Goal: Transaction & Acquisition: Purchase product/service

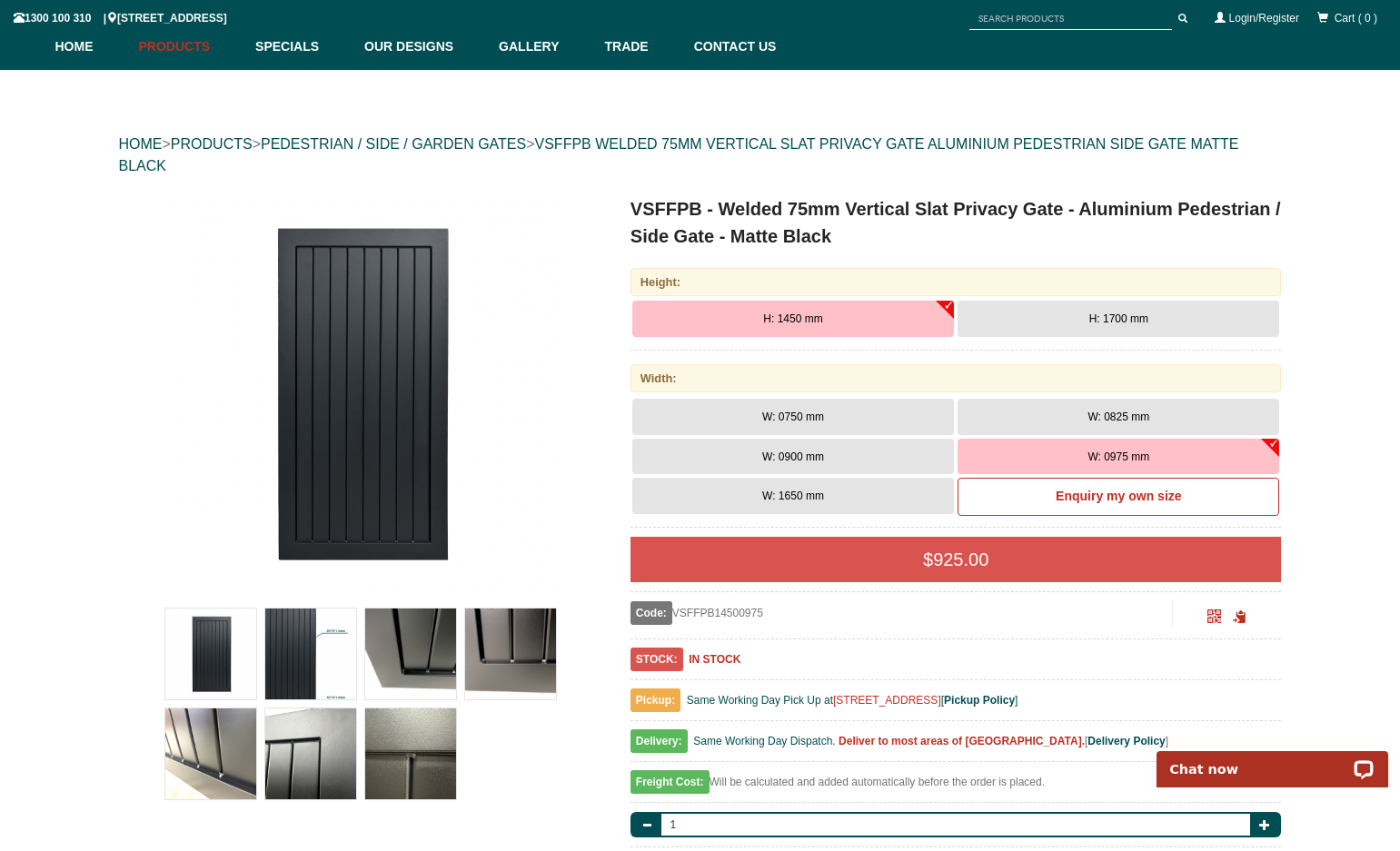
scroll to position [227, 0]
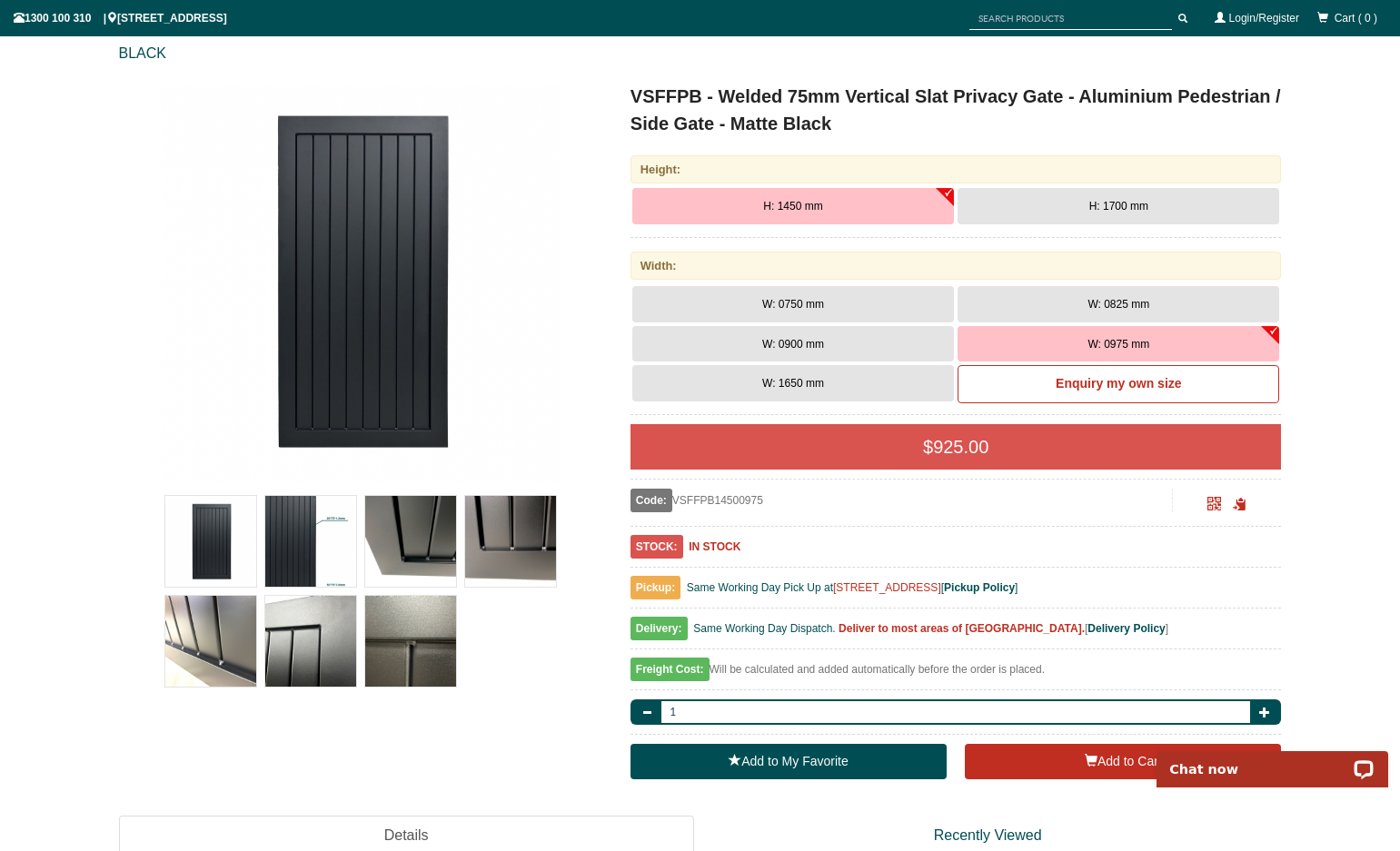
click at [395, 645] on img at bounding box center [410, 641] width 91 height 91
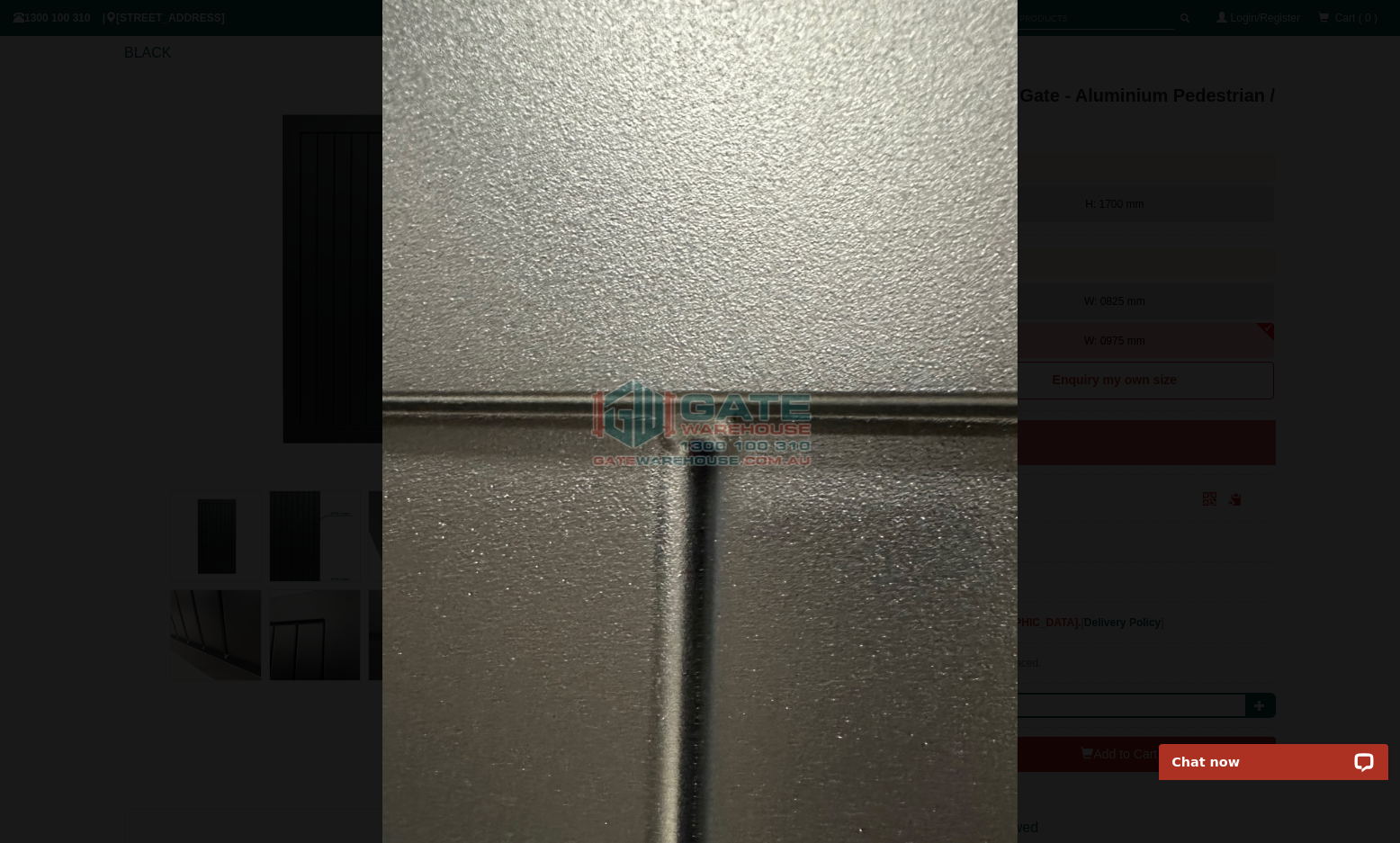
click at [398, 287] on img at bounding box center [700, 421] width 636 height 843
click at [1366, 25] on span at bounding box center [1374, 28] width 27 height 27
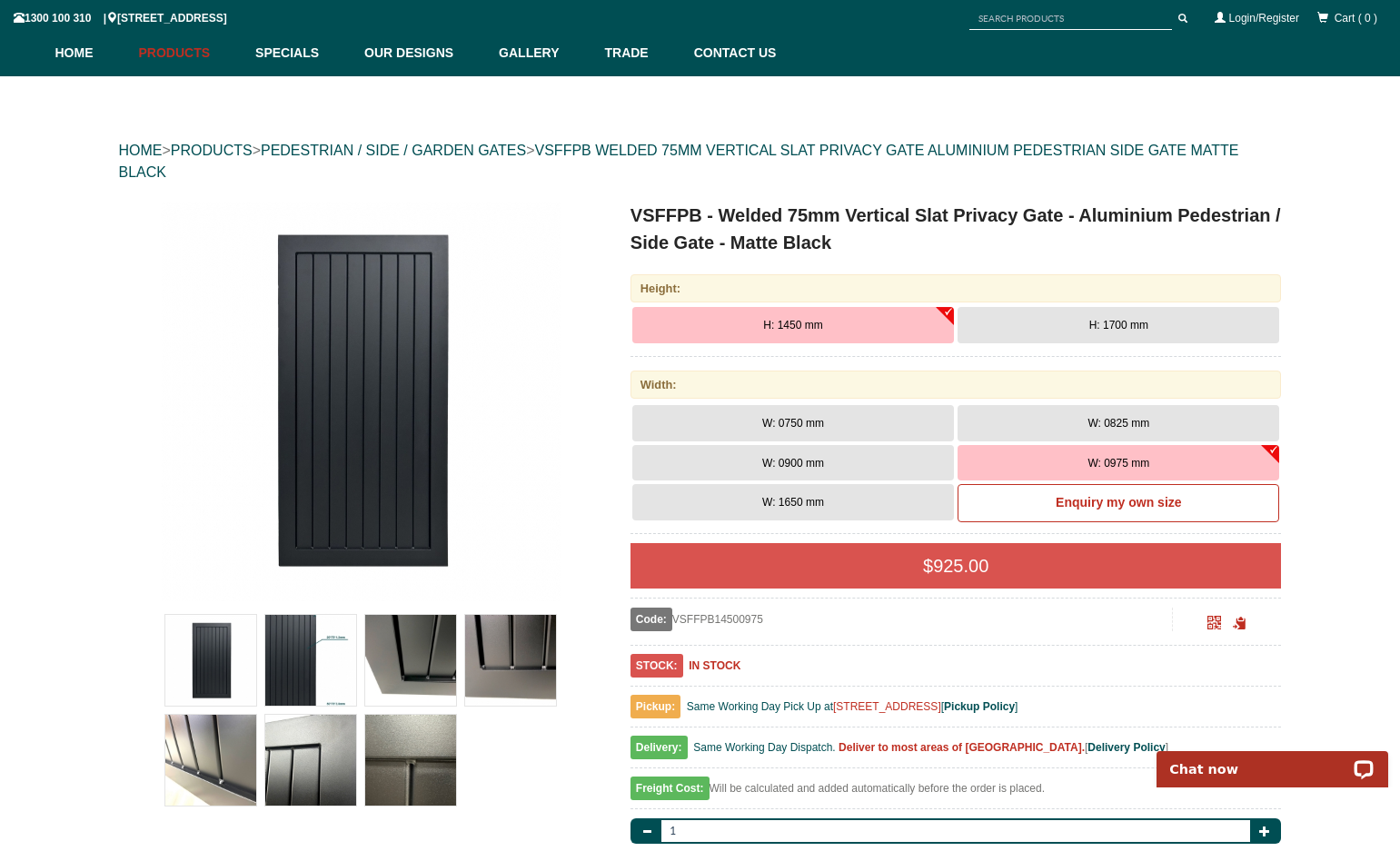
scroll to position [0, 0]
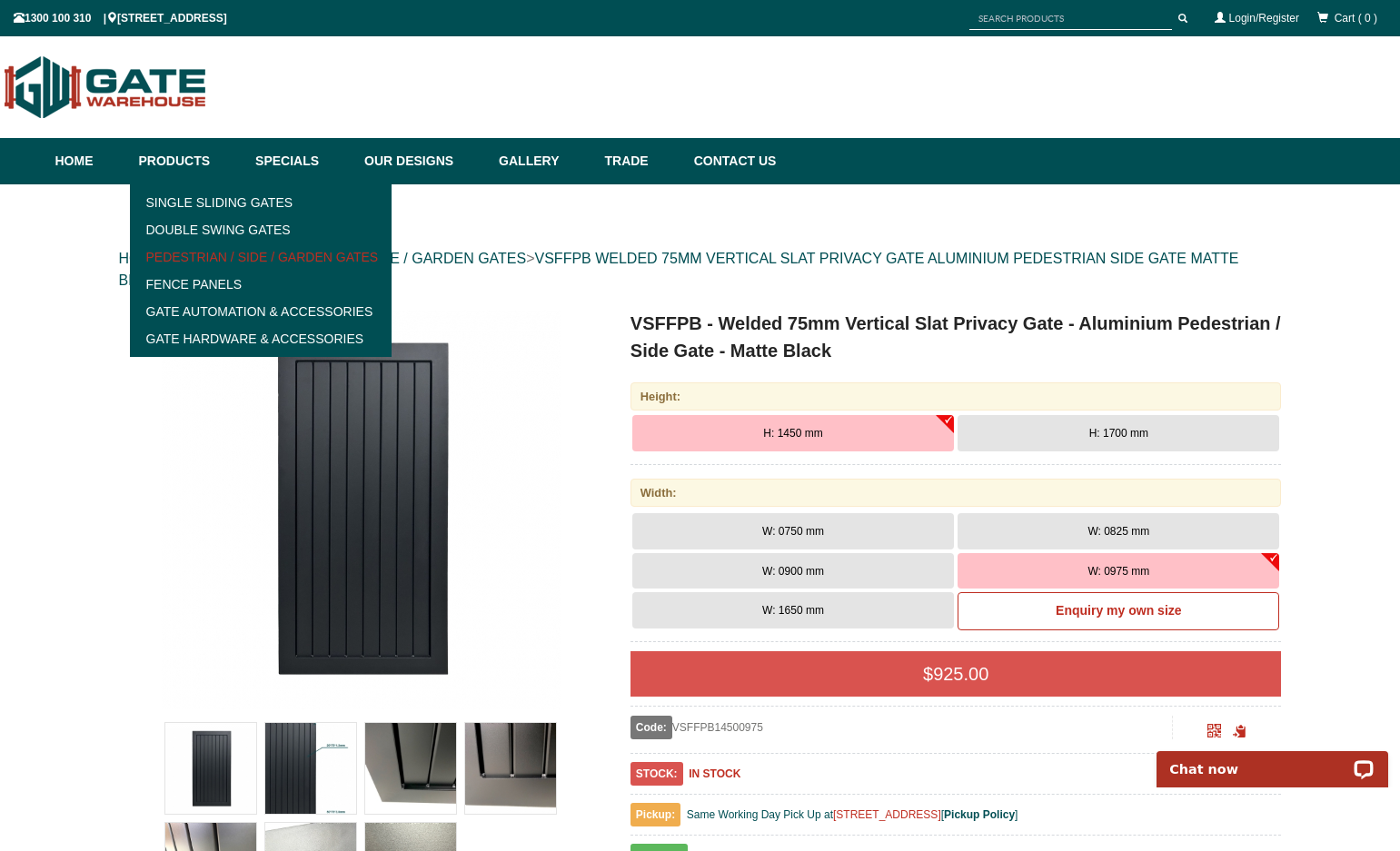
drag, startPoint x: 198, startPoint y: 261, endPoint x: 244, endPoint y: 268, distance: 46.5
click at [198, 261] on link "Pedestrian / Side / Garden Gates" at bounding box center [262, 257] width 252 height 28
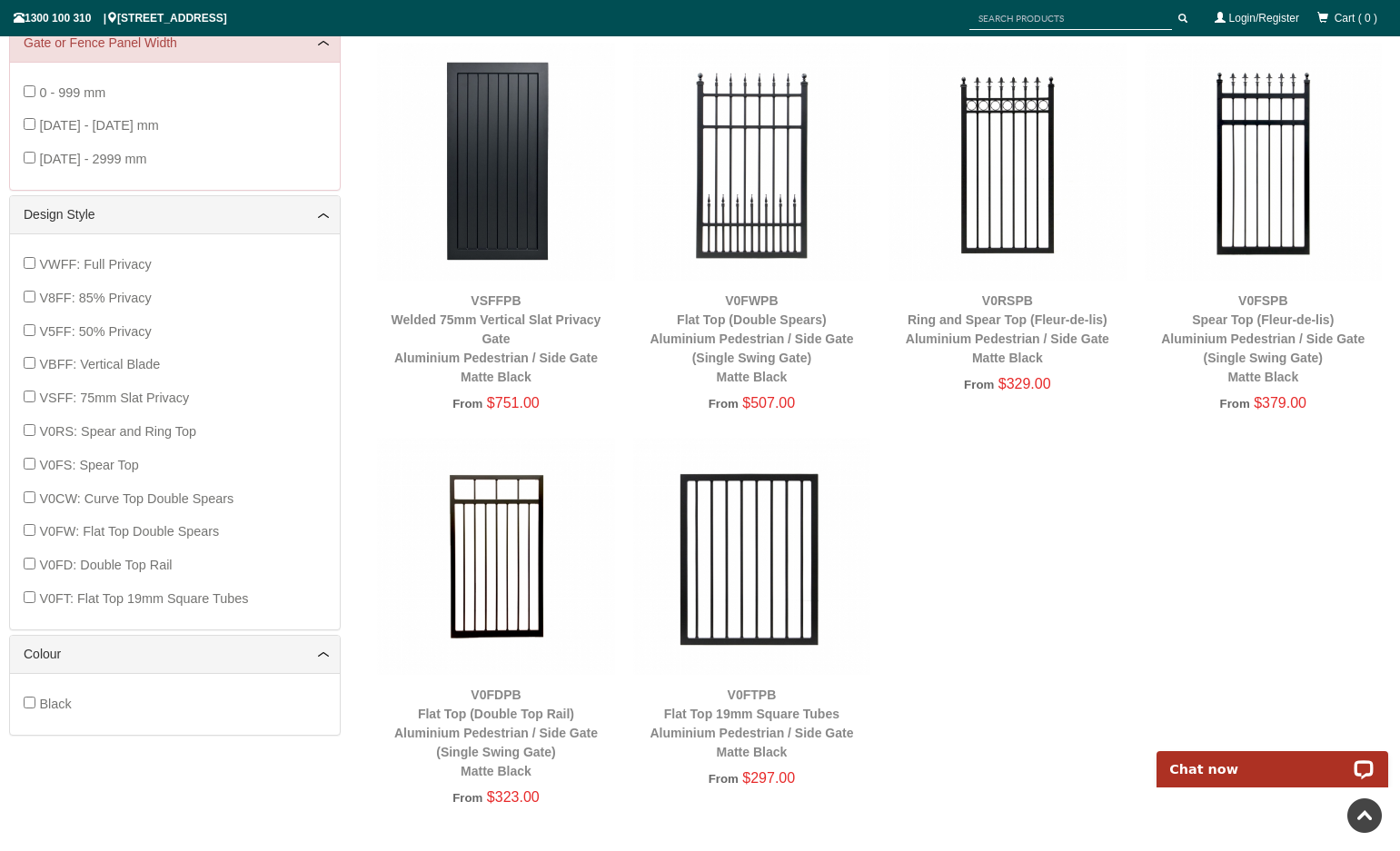
scroll to position [318, 0]
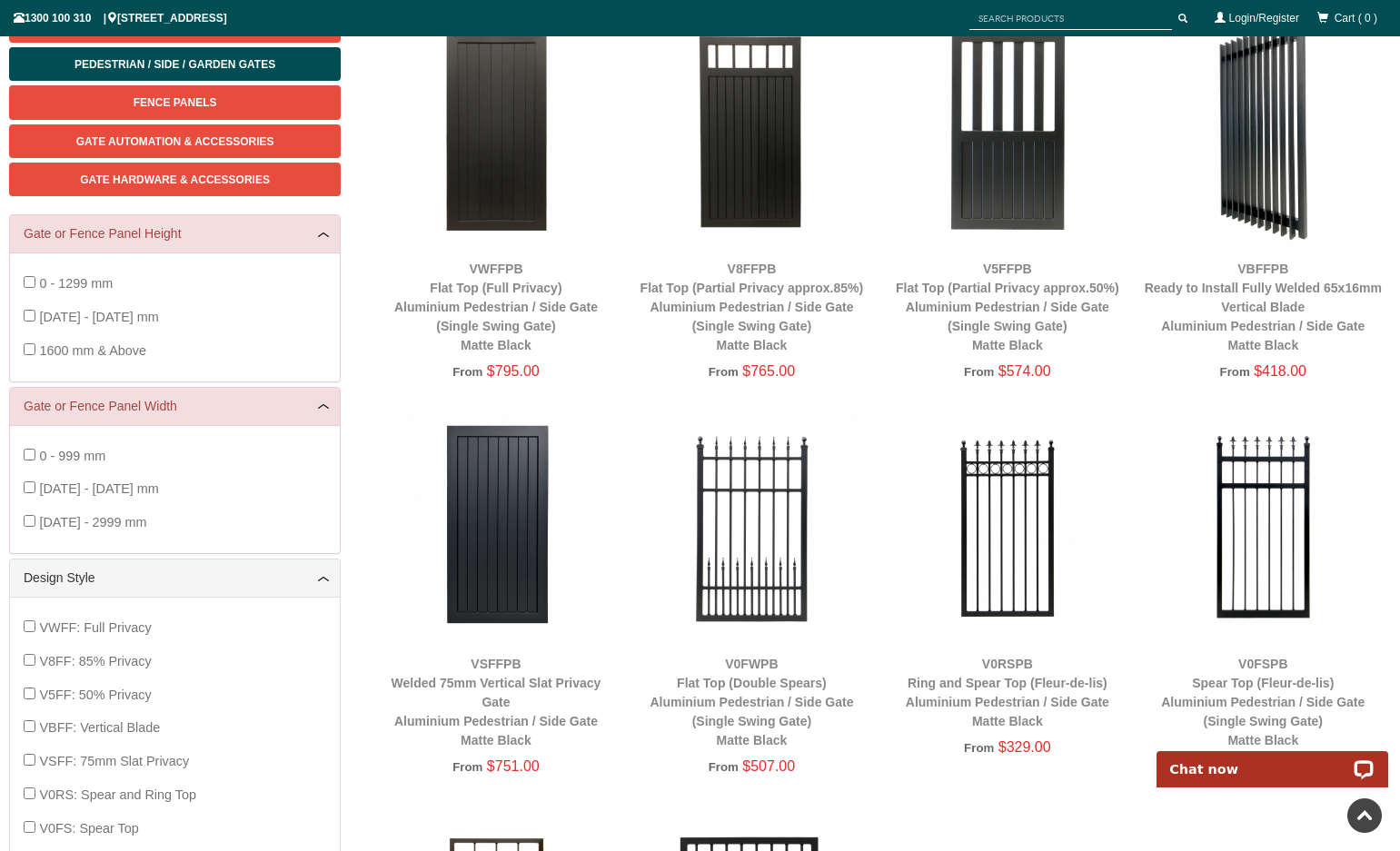
click at [733, 355] on div "V8FFPB Flat Top (Partial Privacy approx.85%) Aluminium Pedestrian / Side Gate (…" at bounding box center [751, 209] width 237 height 395
